Goal: Information Seeking & Learning: Check status

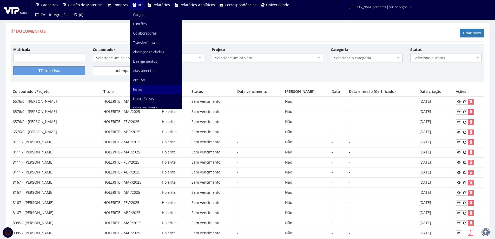
click at [136, 91] on span "Faltas" at bounding box center [137, 89] width 9 height 5
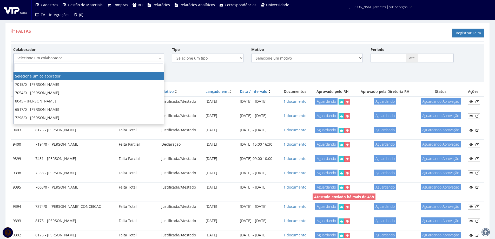
click at [42, 58] on span "Selecione um colaborador" at bounding box center [87, 57] width 141 height 5
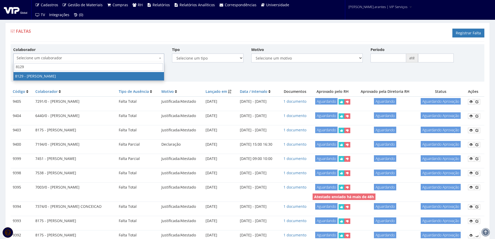
type input "8129"
select select "3731"
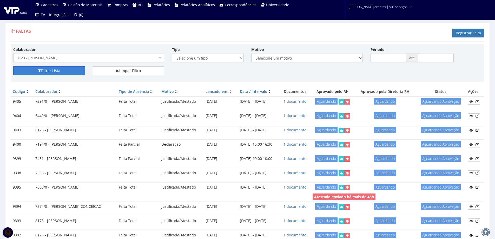
click at [47, 72] on button "Filtrar Lista" at bounding box center [49, 70] width 72 height 9
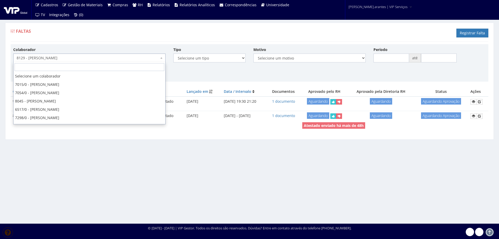
click at [162, 58] on b at bounding box center [161, 57] width 2 height 1
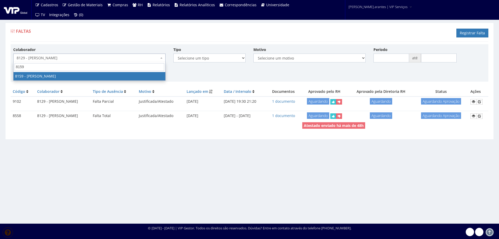
type input "8159"
select select "3898"
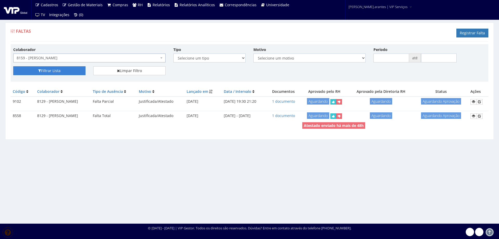
click at [66, 69] on button "Filtrar Lista" at bounding box center [49, 70] width 72 height 9
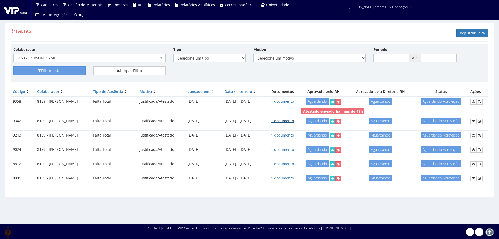
click at [294, 120] on link "1 documento" at bounding box center [282, 120] width 23 height 5
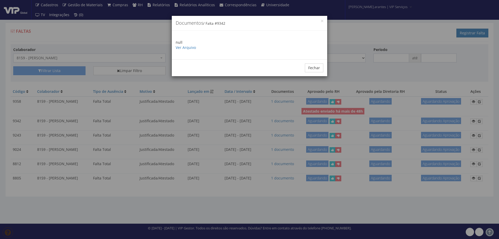
click at [181, 50] on div "null Ver Arquivo" at bounding box center [249, 45] width 155 height 29
click at [181, 49] on link "Ver Arquivo" at bounding box center [186, 47] width 20 height 5
click at [312, 66] on button "Fechar" at bounding box center [314, 67] width 18 height 9
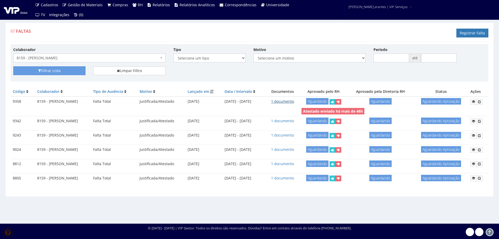
click at [281, 100] on link "1 documento" at bounding box center [282, 101] width 23 height 5
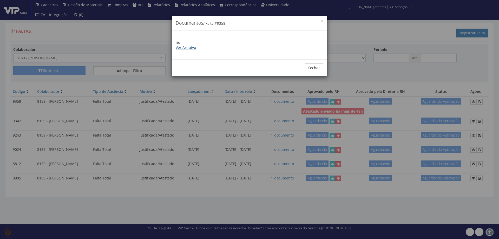
click at [188, 49] on link "Ver Arquivo" at bounding box center [186, 47] width 20 height 5
click at [317, 70] on button "Fechar" at bounding box center [314, 67] width 18 height 9
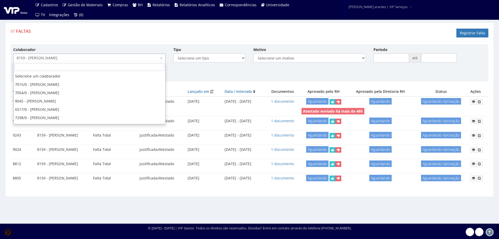
click at [65, 60] on span "8159 - [PERSON_NAME]" at bounding box center [88, 57] width 142 height 5
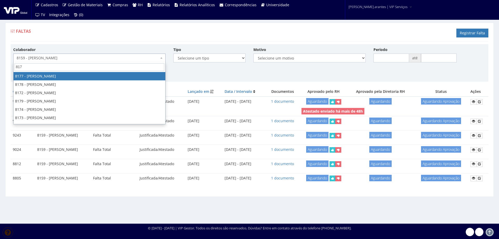
type input "8175"
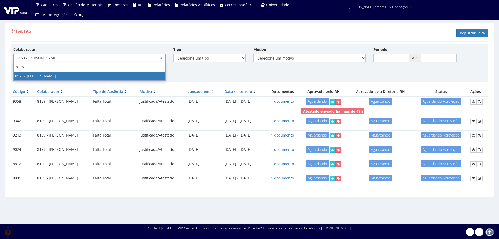
select select "4012"
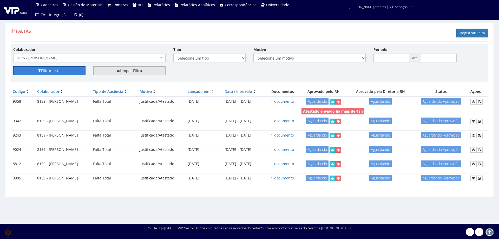
drag, startPoint x: 56, startPoint y: 72, endPoint x: 110, endPoint y: 67, distance: 54.0
click at [57, 72] on button "Filtrar Lista" at bounding box center [49, 70] width 72 height 9
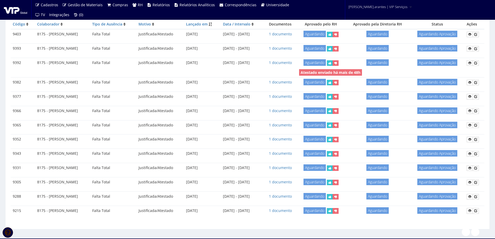
scroll to position [75, 0]
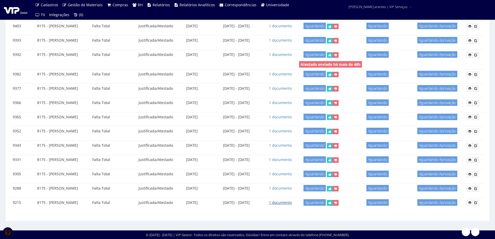
click at [292, 203] on link "1 documento" at bounding box center [280, 202] width 23 height 5
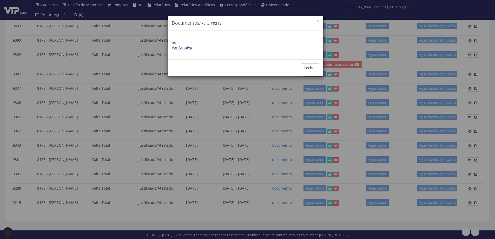
click at [181, 46] on link "Ver Arquivo" at bounding box center [182, 47] width 20 height 5
drag, startPoint x: 310, startPoint y: 68, endPoint x: 295, endPoint y: 97, distance: 32.4
click at [309, 68] on button "Fechar" at bounding box center [310, 67] width 18 height 9
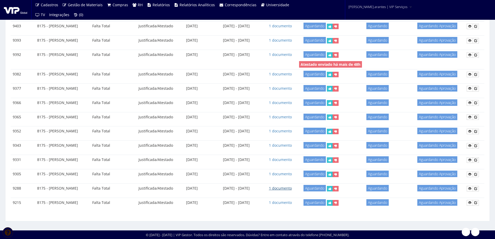
click at [292, 188] on link "1 documento" at bounding box center [280, 187] width 23 height 5
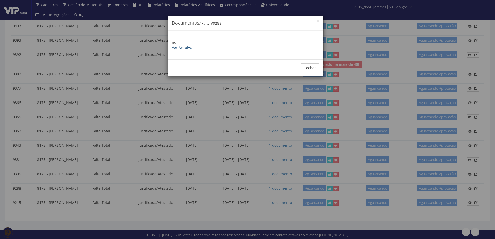
click at [185, 49] on link "Ver Arquivo" at bounding box center [182, 47] width 20 height 5
click at [312, 65] on button "Fechar" at bounding box center [310, 67] width 18 height 9
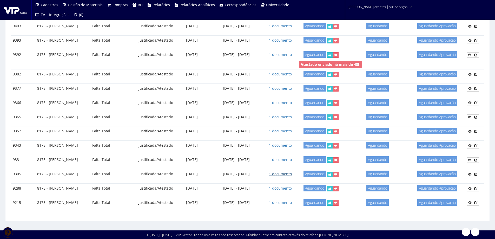
click at [292, 175] on link "1 documento" at bounding box center [280, 173] width 23 height 5
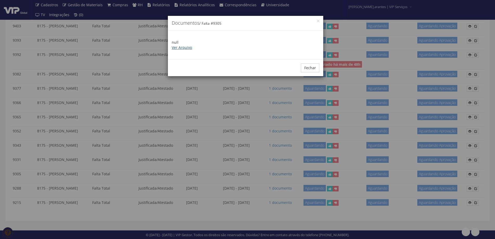
drag, startPoint x: 181, startPoint y: 49, endPoint x: 200, endPoint y: 65, distance: 24.7
click at [181, 50] on p "null Ver Arquivo" at bounding box center [246, 45] width 148 height 10
click at [182, 48] on link "Ver Arquivo" at bounding box center [182, 47] width 20 height 5
click at [311, 66] on button "Fechar" at bounding box center [310, 67] width 18 height 9
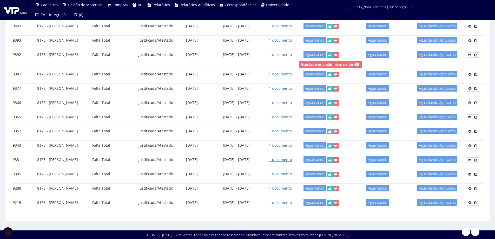
click at [292, 159] on link "1 documento" at bounding box center [280, 159] width 23 height 5
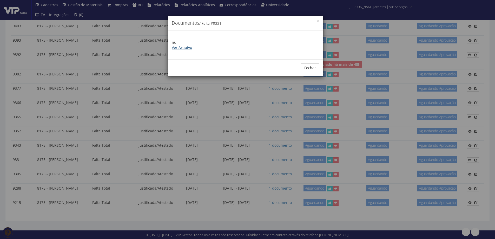
click at [184, 48] on link "Ver Arquivo" at bounding box center [182, 47] width 20 height 5
click at [310, 69] on button "Fechar" at bounding box center [310, 67] width 18 height 9
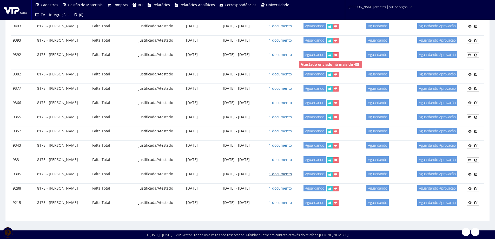
click at [292, 173] on link "1 documento" at bounding box center [280, 173] width 23 height 5
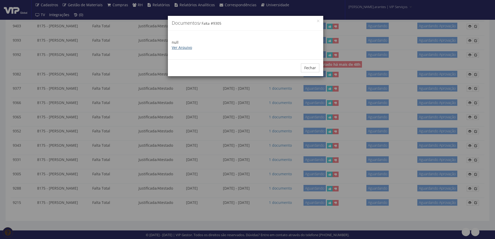
click at [184, 48] on link "Ver Arquivo" at bounding box center [182, 47] width 20 height 5
click at [308, 67] on button "Fechar" at bounding box center [310, 67] width 18 height 9
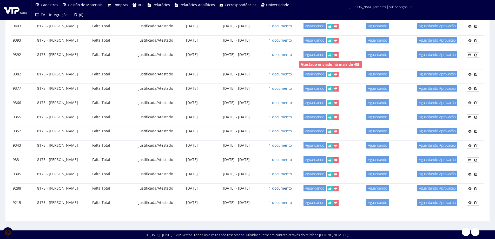
click at [292, 189] on link "1 documento" at bounding box center [280, 187] width 23 height 5
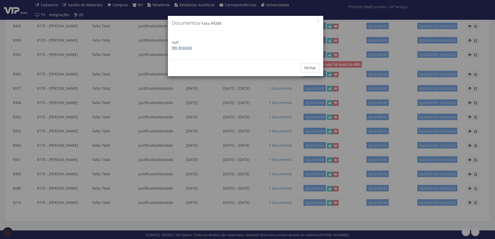
click at [185, 47] on link "Ver Arquivo" at bounding box center [182, 47] width 20 height 5
click at [309, 68] on button "Fechar" at bounding box center [310, 67] width 18 height 9
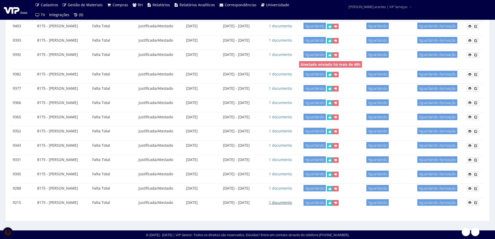
click at [292, 203] on link "1 documento" at bounding box center [280, 202] width 23 height 5
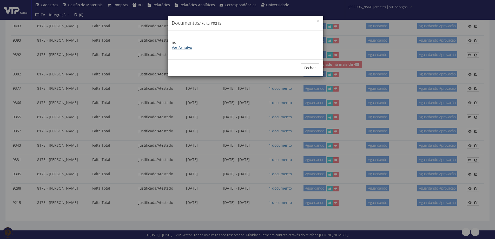
click at [187, 46] on link "Ver Arquivo" at bounding box center [182, 47] width 20 height 5
click at [306, 66] on button "Fechar" at bounding box center [310, 67] width 18 height 9
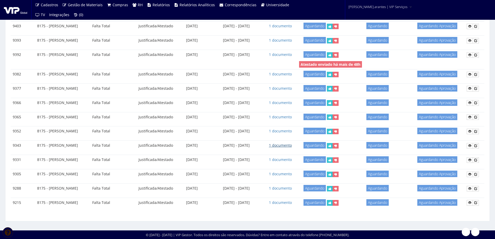
click at [292, 145] on link "1 documento" at bounding box center [280, 145] width 23 height 5
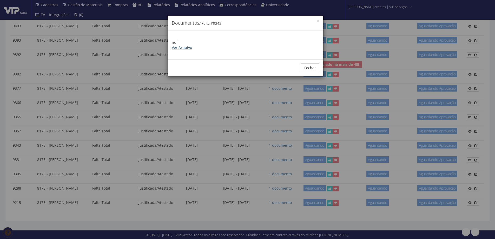
click at [186, 48] on link "Ver Arquivo" at bounding box center [182, 47] width 20 height 5
click at [312, 65] on button "Fechar" at bounding box center [310, 67] width 18 height 9
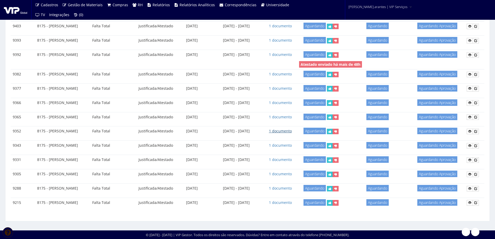
click at [292, 132] on link "1 documento" at bounding box center [280, 130] width 23 height 5
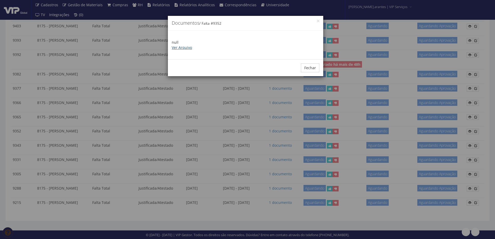
click at [176, 46] on link "Ver Arquivo" at bounding box center [182, 47] width 20 height 5
click at [308, 68] on button "Fechar" at bounding box center [310, 67] width 18 height 9
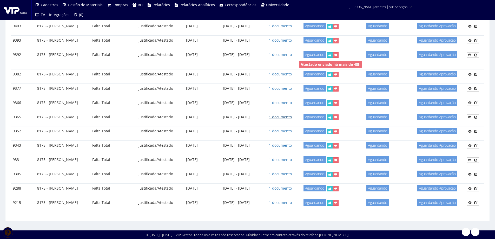
click at [292, 115] on link "1 documento" at bounding box center [280, 116] width 23 height 5
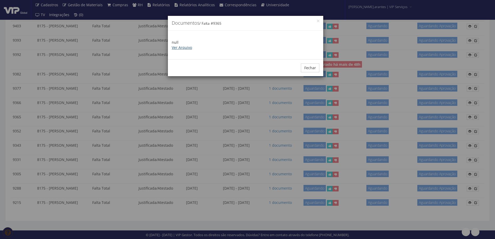
click at [182, 49] on link "Ver Arquivo" at bounding box center [182, 47] width 20 height 5
click at [304, 67] on button "Fechar" at bounding box center [310, 67] width 18 height 9
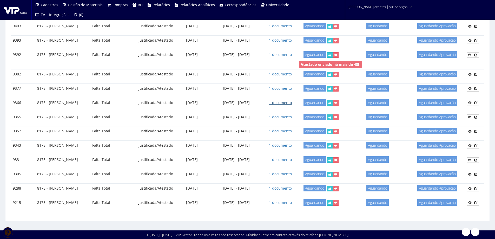
click at [292, 104] on link "1 documento" at bounding box center [280, 102] width 23 height 5
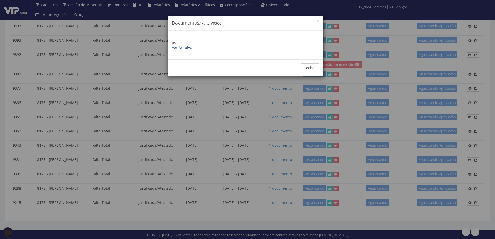
click at [184, 49] on link "Ver Arquivo" at bounding box center [182, 47] width 20 height 5
click at [310, 66] on button "Fechar" at bounding box center [310, 67] width 18 height 9
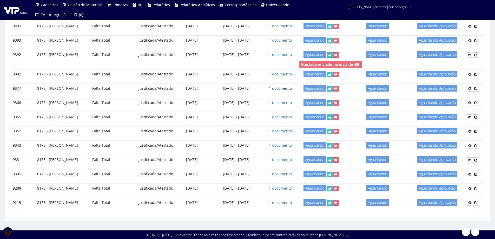
click at [292, 88] on link "1 documento" at bounding box center [280, 88] width 23 height 5
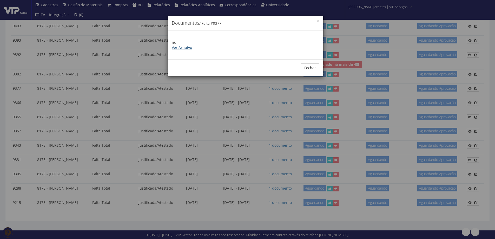
click at [184, 47] on link "Ver Arquivo" at bounding box center [182, 47] width 20 height 5
click at [311, 69] on button "Fechar" at bounding box center [310, 67] width 18 height 9
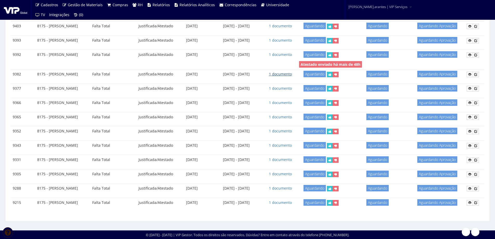
click at [292, 75] on link "1 documento" at bounding box center [280, 73] width 23 height 5
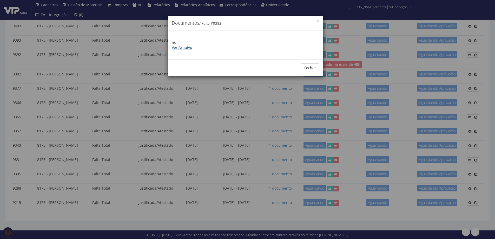
click at [179, 49] on link "Ver Arquivo" at bounding box center [182, 47] width 20 height 5
click at [305, 68] on button "Fechar" at bounding box center [310, 67] width 18 height 9
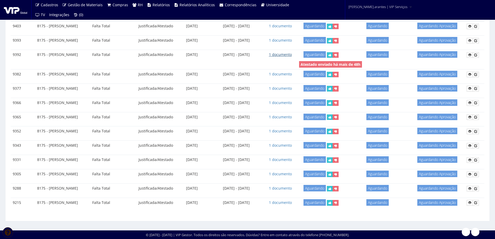
click at [292, 55] on link "1 documento" at bounding box center [280, 54] width 23 height 5
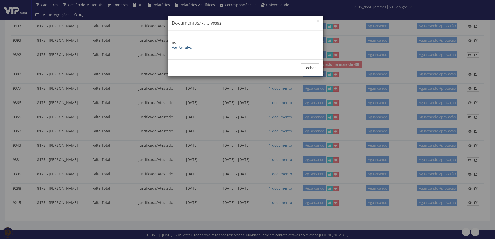
click at [187, 48] on link "Ver Arquivo" at bounding box center [182, 47] width 20 height 5
click at [309, 66] on button "Fechar" at bounding box center [310, 67] width 18 height 9
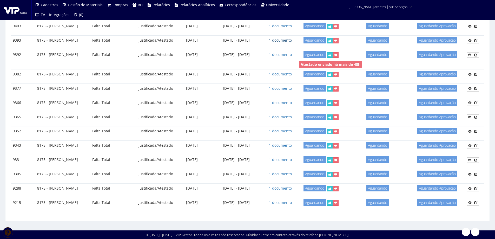
click at [291, 39] on link "1 documento" at bounding box center [280, 40] width 23 height 5
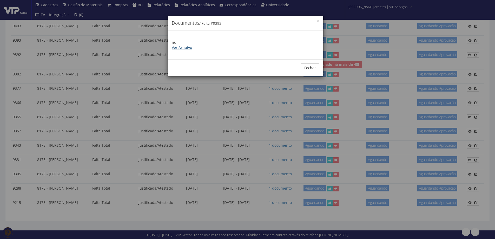
click at [182, 46] on link "Ver Arquivo" at bounding box center [182, 47] width 20 height 5
click at [308, 69] on button "Fechar" at bounding box center [310, 67] width 18 height 9
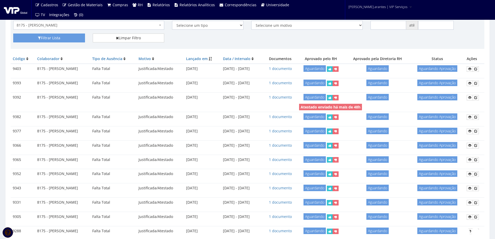
scroll to position [23, 0]
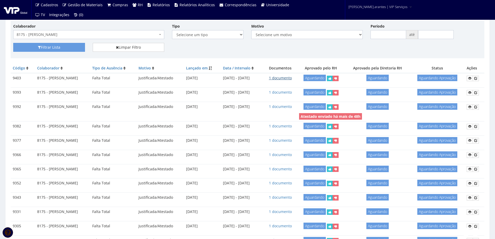
click at [292, 77] on link "1 documento" at bounding box center [280, 77] width 23 height 5
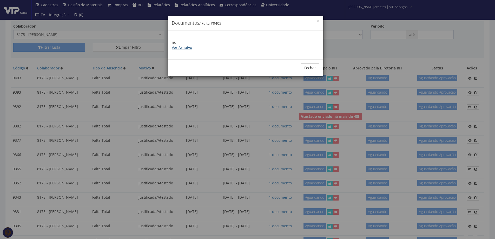
click at [183, 45] on link "Ver Arquivo" at bounding box center [182, 47] width 20 height 5
